Goal: Task Accomplishment & Management: Manage account settings

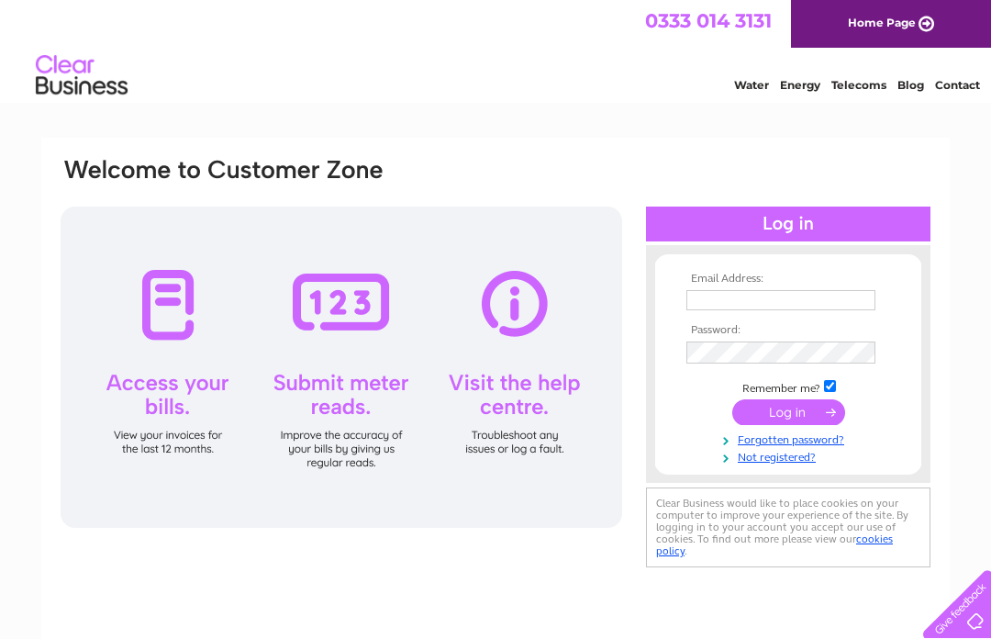
click at [757, 301] on input "text" at bounding box center [781, 300] width 189 height 20
click at [796, 303] on input "text" at bounding box center [781, 300] width 189 height 20
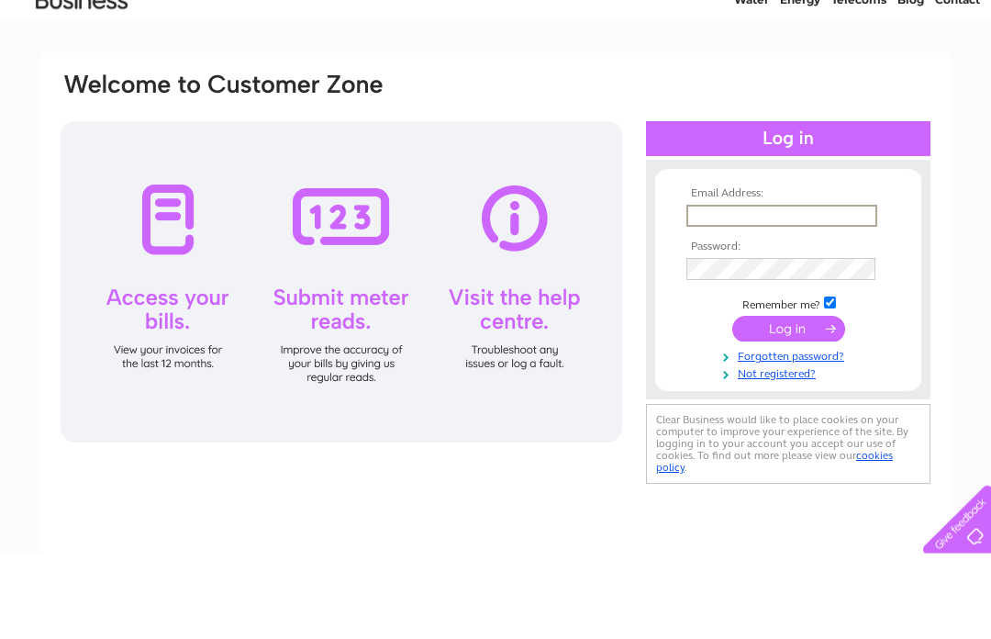
type input "F"
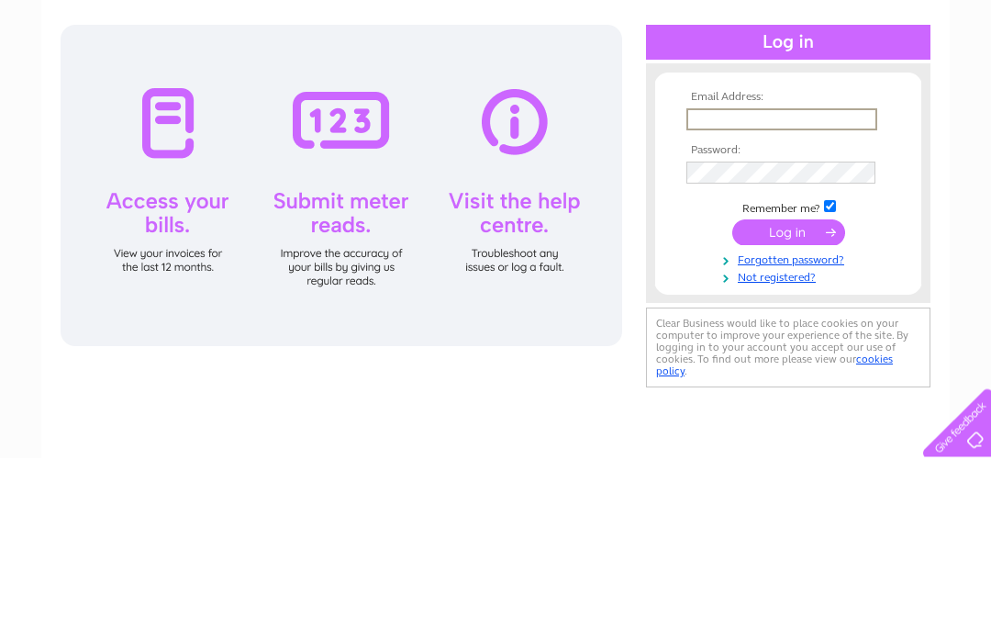
click at [783, 290] on input "text" at bounding box center [782, 301] width 191 height 22
type input "Fr"
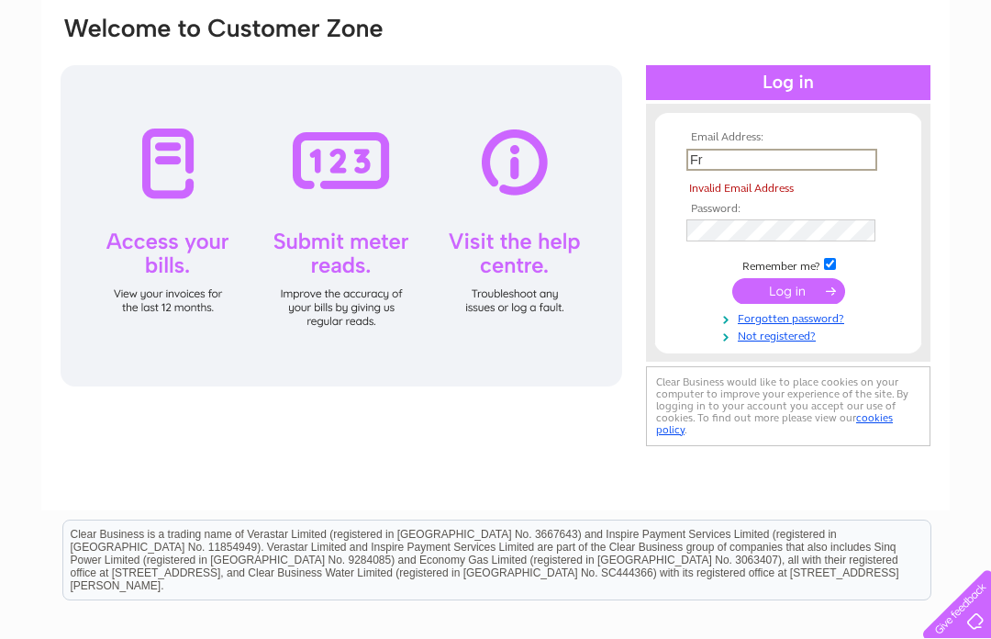
scroll to position [206, 0]
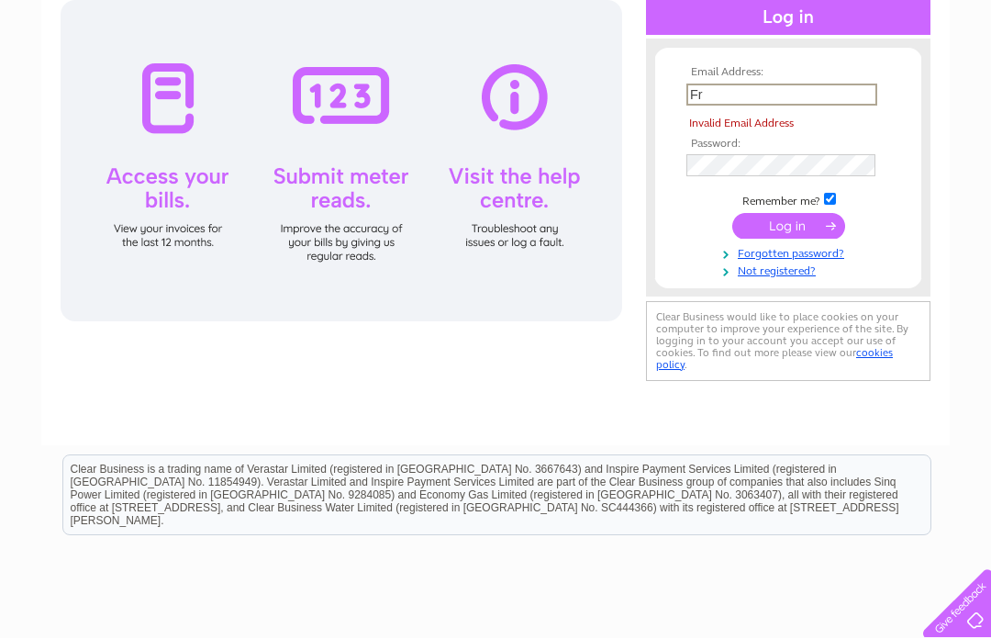
click at [803, 90] on input "Fr" at bounding box center [782, 95] width 191 height 22
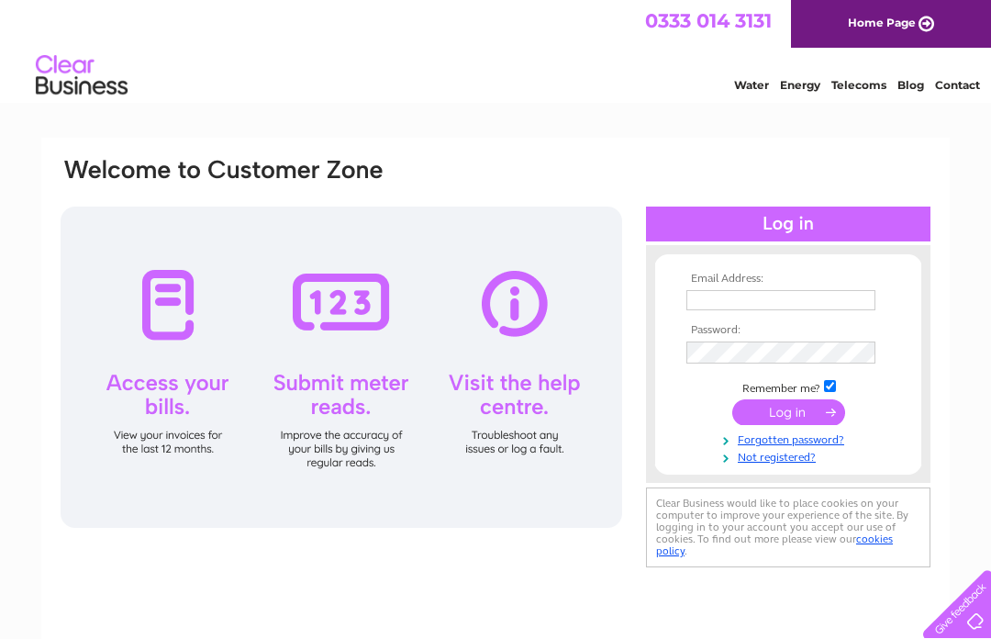
click at [776, 275] on th "Email Address:" at bounding box center [788, 279] width 213 height 13
click at [769, 299] on input "text" at bounding box center [781, 300] width 189 height 20
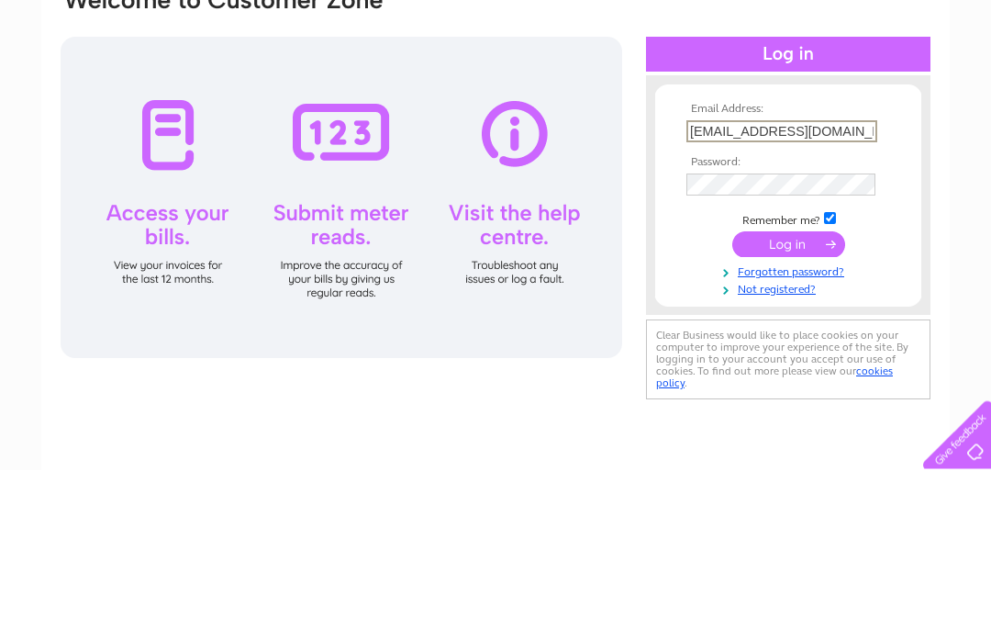
type input "Franksjarrow@hotmail.co.uk"
click at [788, 401] on input "submit" at bounding box center [789, 414] width 113 height 26
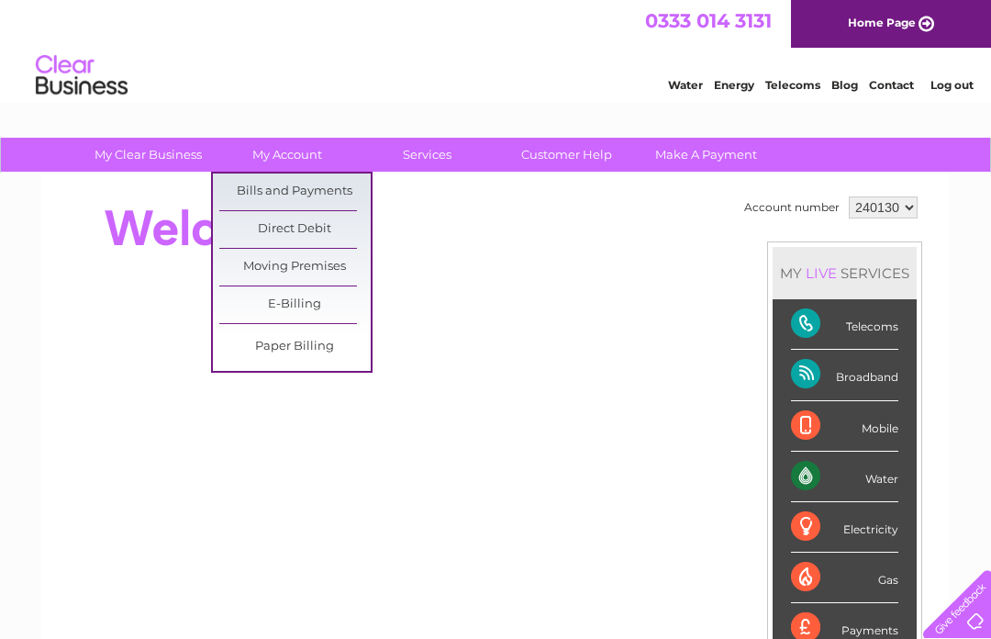
click at [319, 186] on link "Bills and Payments" at bounding box center [294, 192] width 151 height 37
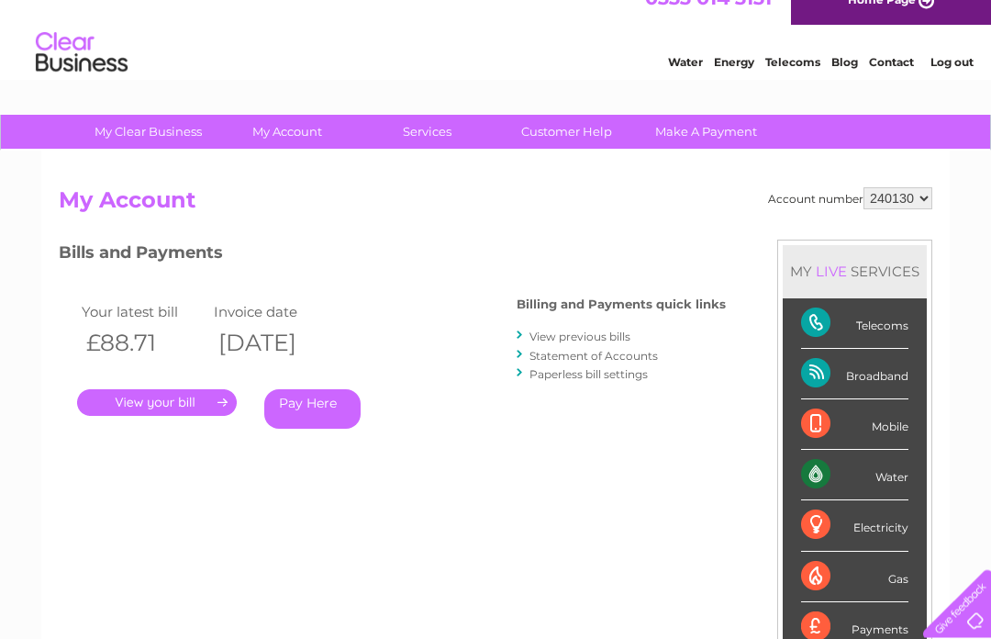
scroll to position [21, 0]
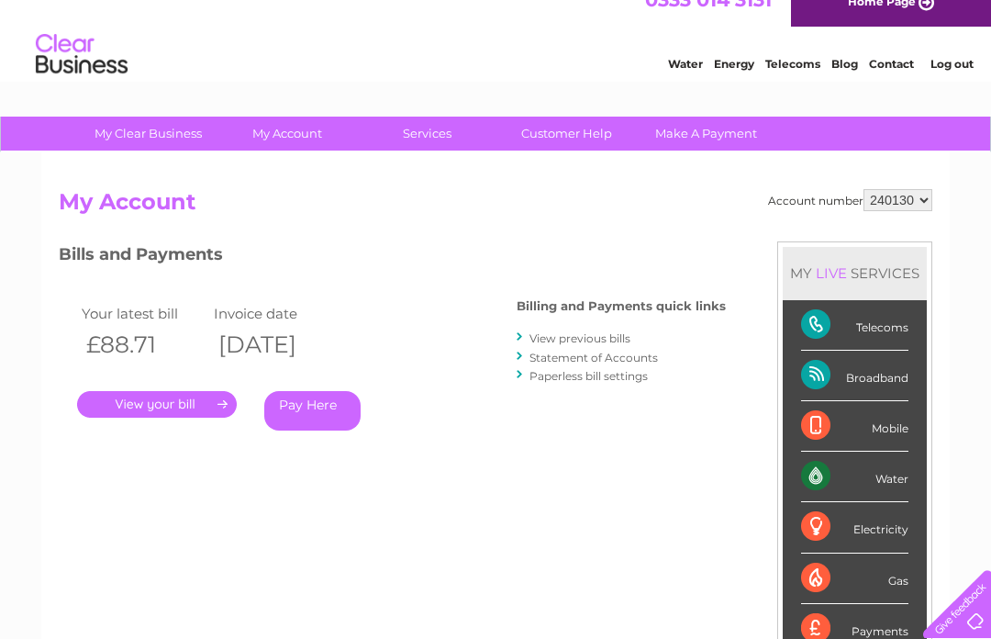
click at [185, 397] on link "." at bounding box center [157, 404] width 160 height 27
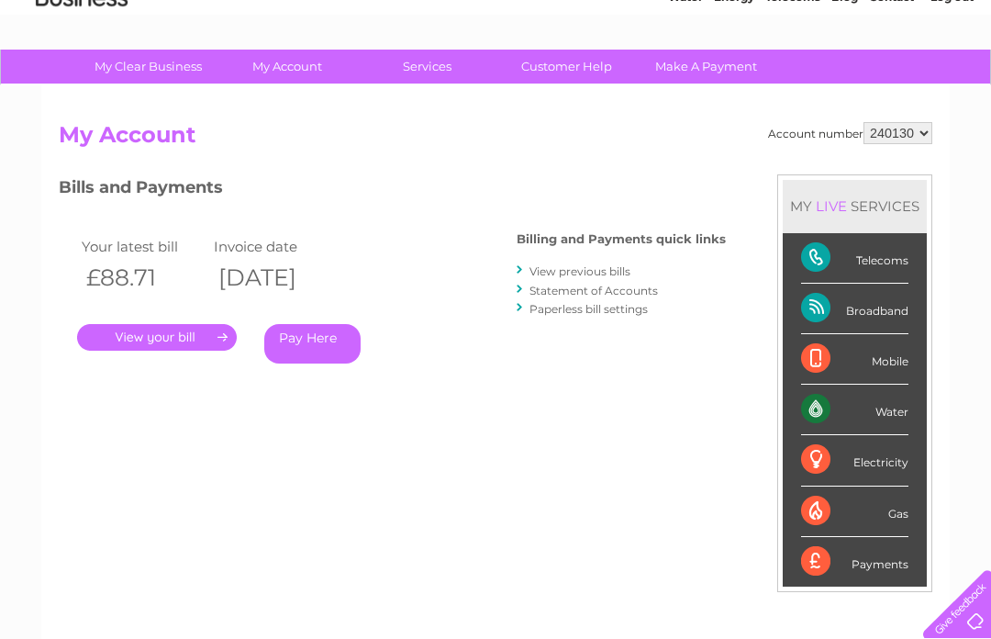
scroll to position [89, 0]
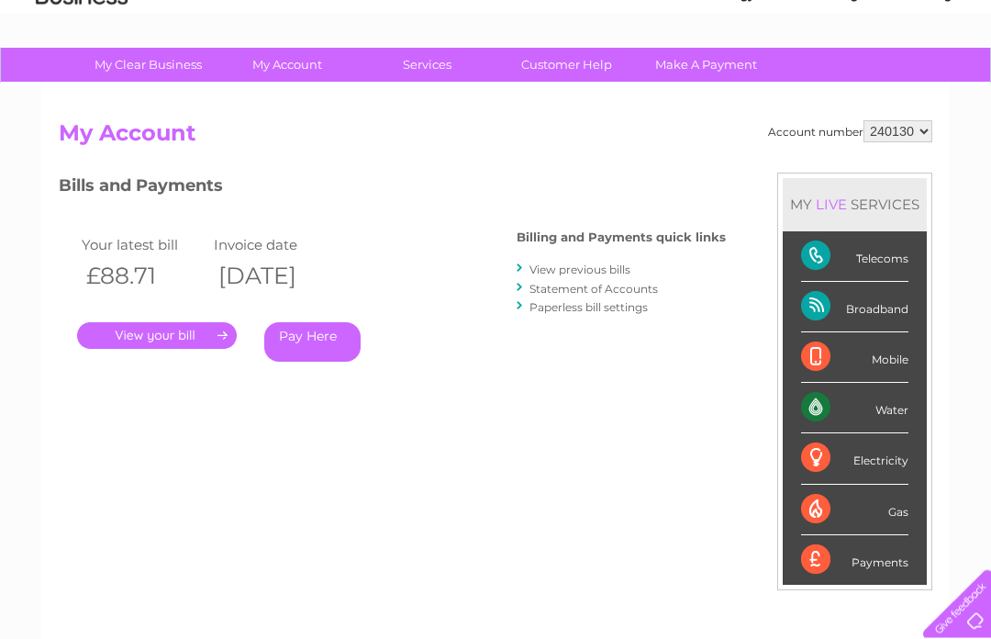
click at [178, 326] on link "." at bounding box center [157, 336] width 160 height 27
click at [183, 332] on link "." at bounding box center [157, 336] width 160 height 27
click at [189, 323] on link "." at bounding box center [157, 336] width 160 height 27
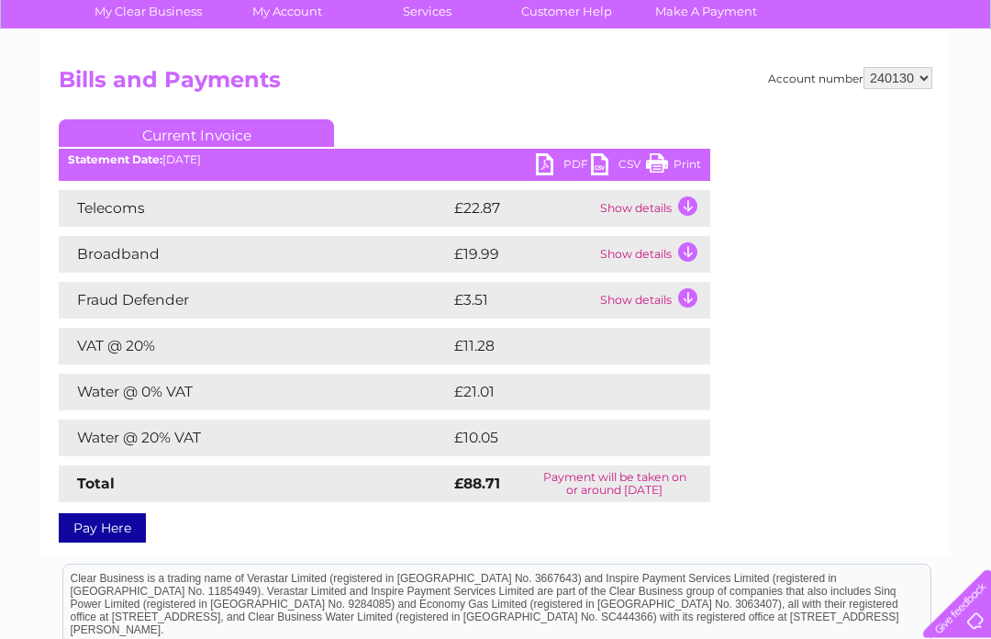
scroll to position [143, 0]
click at [557, 164] on link "PDF" at bounding box center [563, 166] width 55 height 27
